Goal: Task Accomplishment & Management: Complete application form

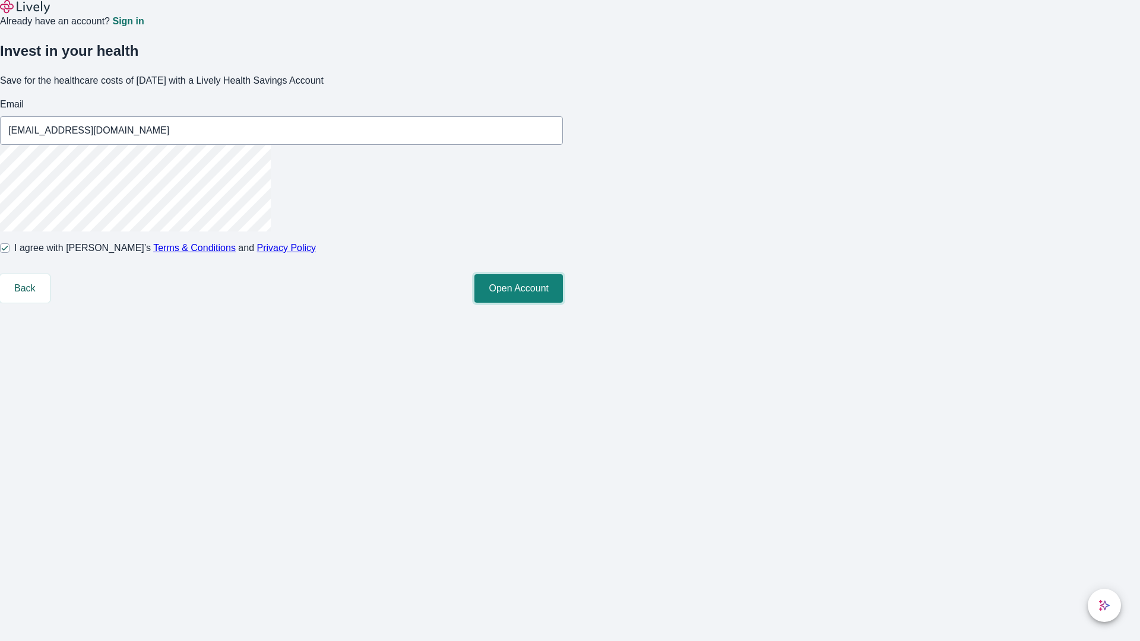
click at [563, 303] on button "Open Account" at bounding box center [518, 288] width 88 height 29
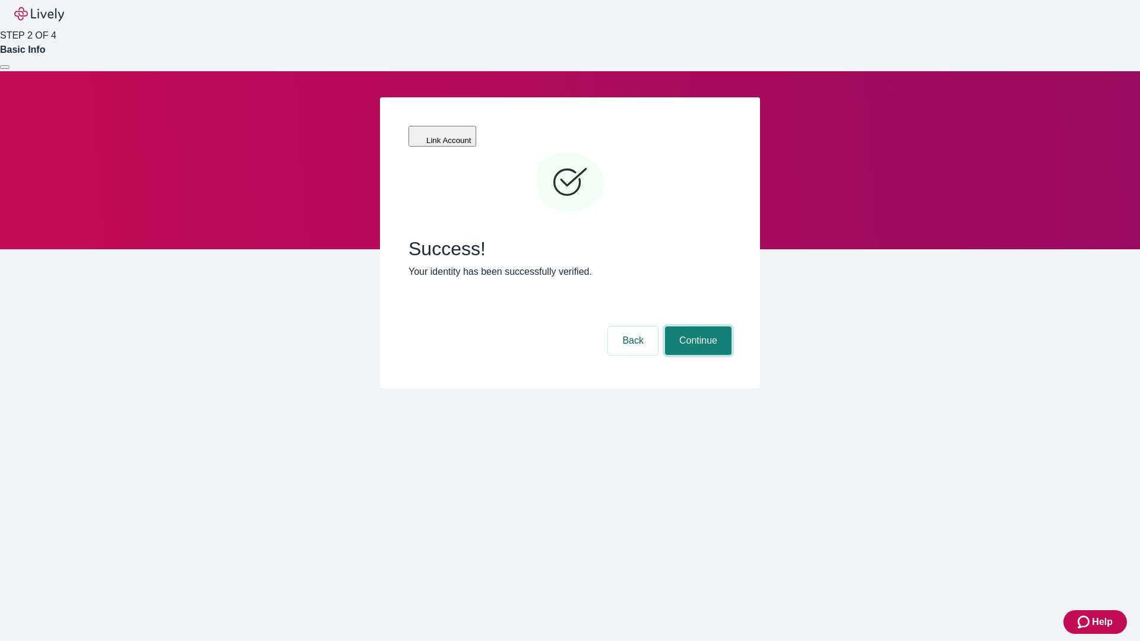
click at [697, 327] on button "Continue" at bounding box center [698, 341] width 67 height 29
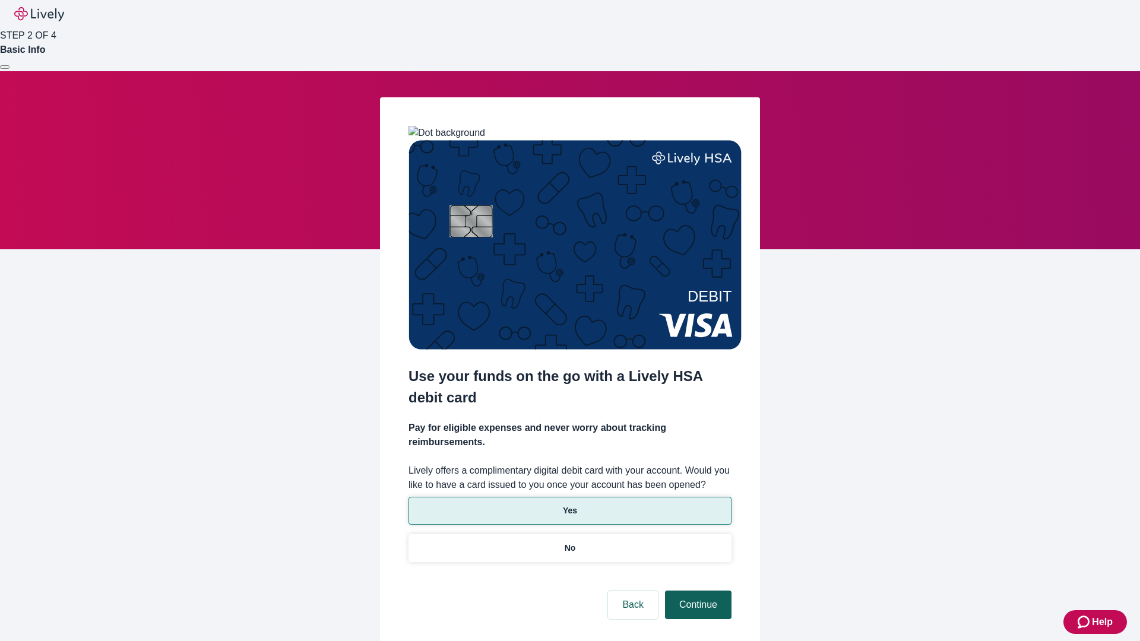
click at [569, 505] on p "Yes" at bounding box center [570, 511] width 14 height 12
click at [697, 591] on button "Continue" at bounding box center [698, 605] width 67 height 29
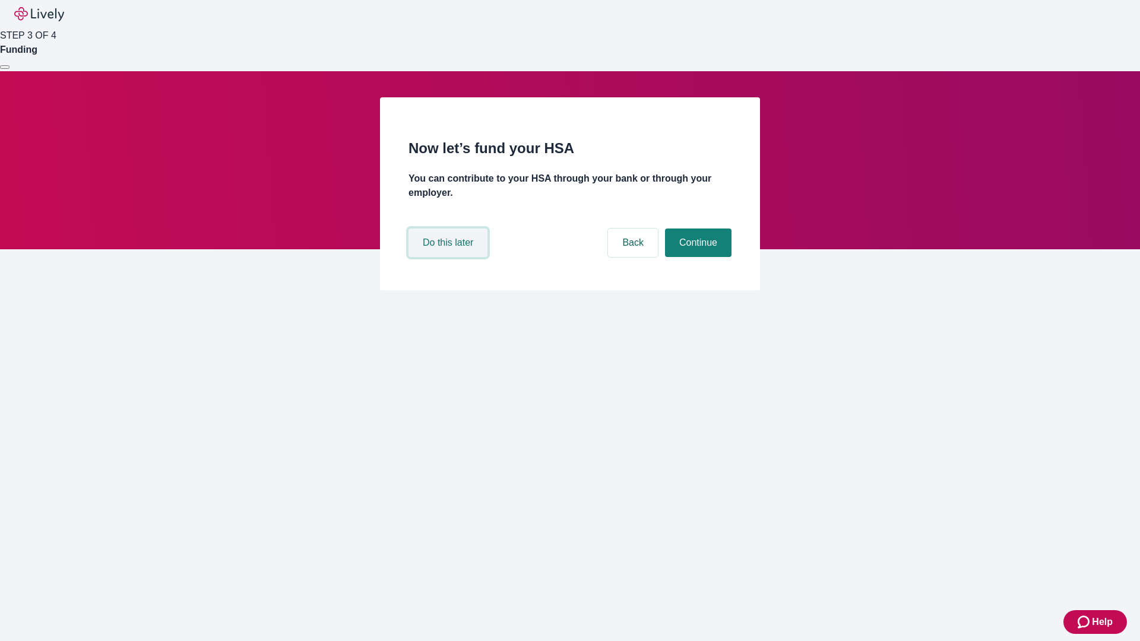
click at [450, 257] on button "Do this later" at bounding box center [448, 243] width 79 height 29
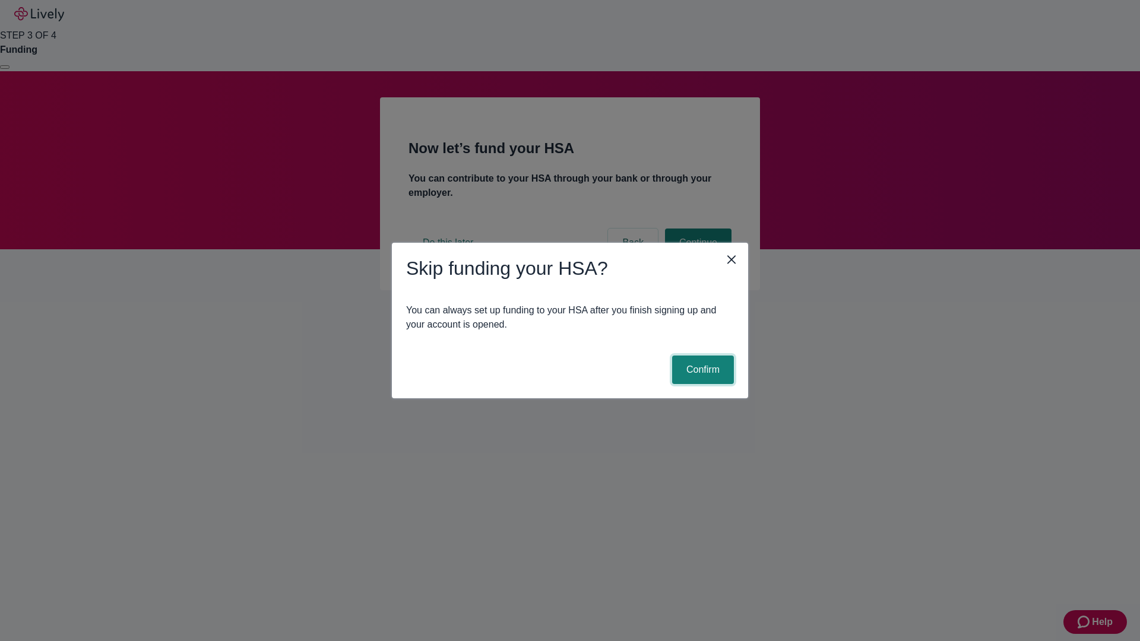
click at [701, 370] on button "Confirm" at bounding box center [703, 370] width 62 height 29
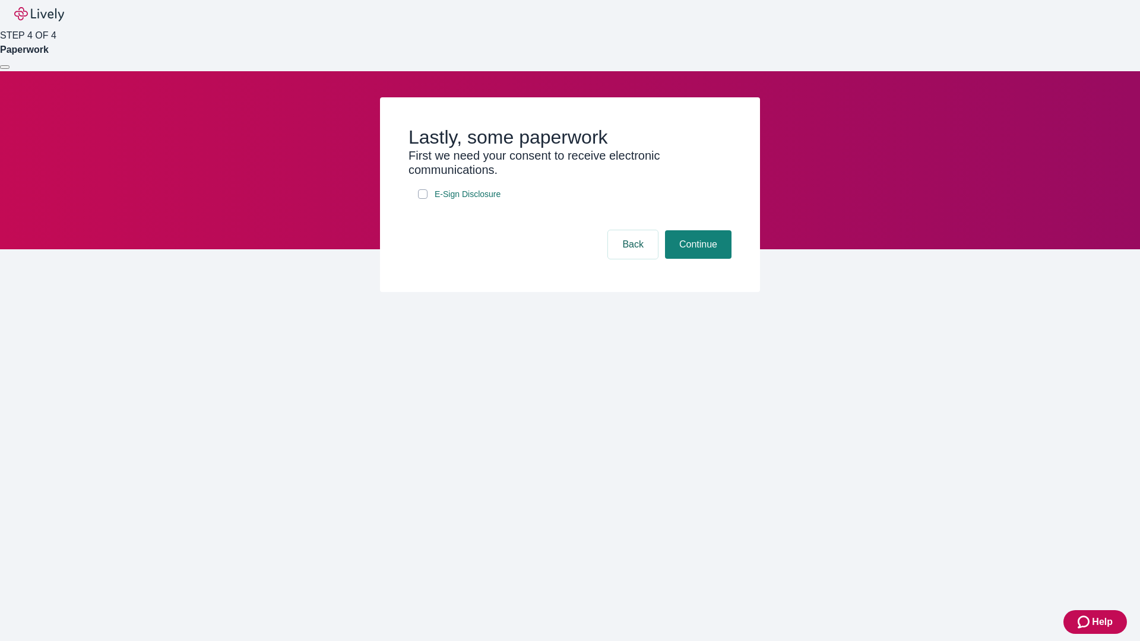
click at [423, 199] on input "E-Sign Disclosure" at bounding box center [423, 194] width 10 height 10
checkbox input "true"
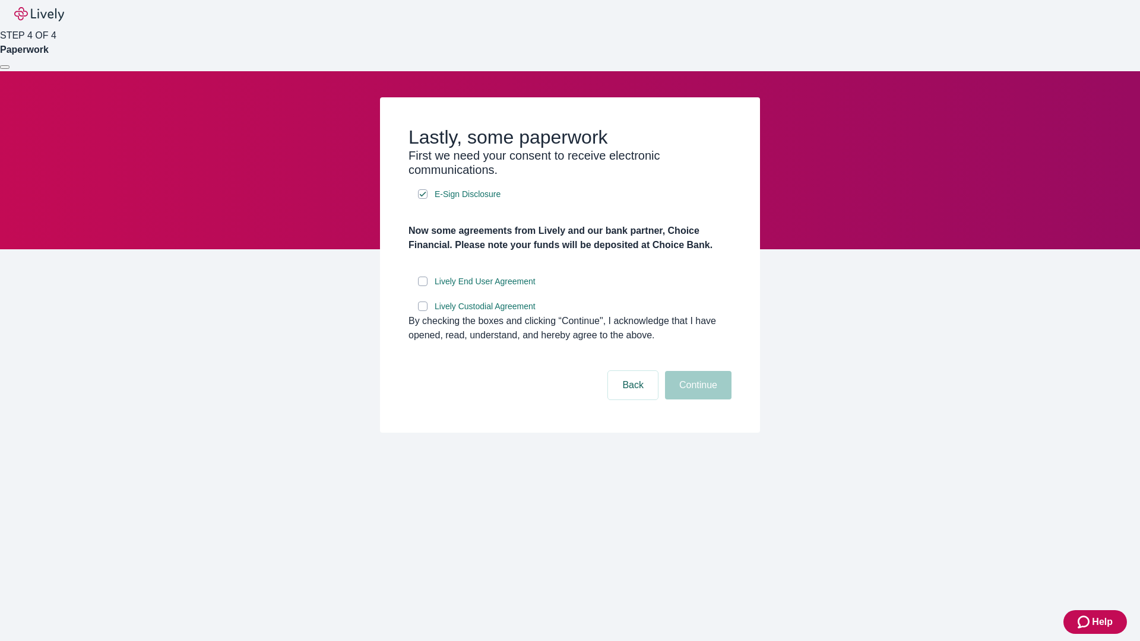
click at [423, 286] on input "Lively End User Agreement" at bounding box center [423, 282] width 10 height 10
checkbox input "true"
click at [423, 311] on input "Lively Custodial Agreement" at bounding box center [423, 307] width 10 height 10
checkbox input "true"
click at [697, 400] on button "Continue" at bounding box center [698, 385] width 67 height 29
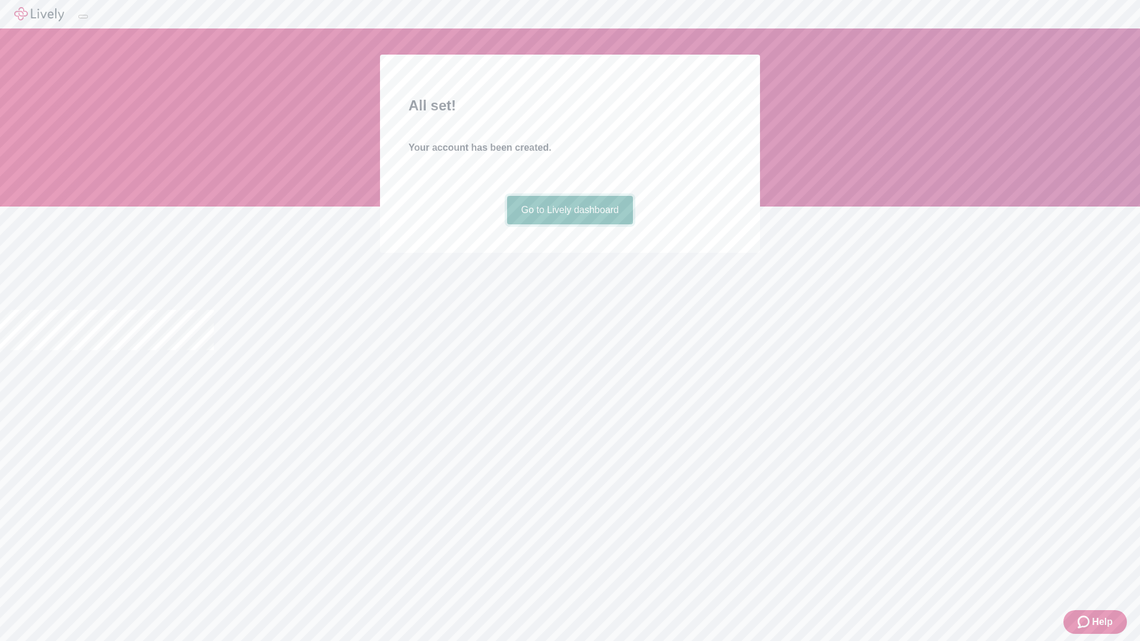
click at [569, 224] on link "Go to Lively dashboard" at bounding box center [570, 210] width 126 height 29
